Goal: Information Seeking & Learning: Learn about a topic

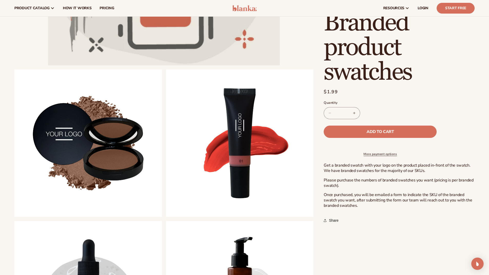
scroll to position [205, 0]
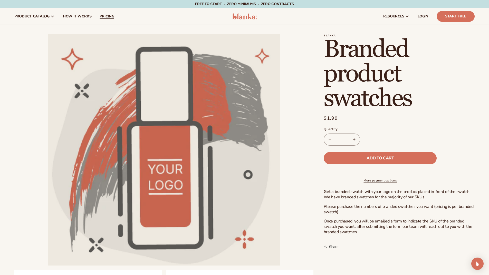
click at [111, 14] on span "pricing" at bounding box center [107, 16] width 14 height 4
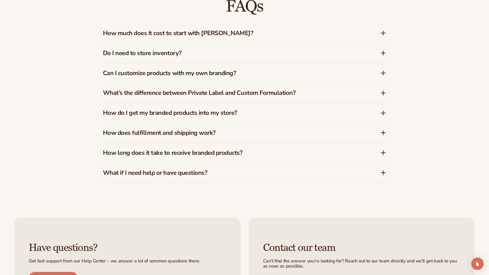
scroll to position [898, 0]
